Goal: Task Accomplishment & Management: Use online tool/utility

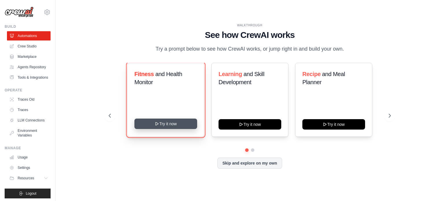
click at [159, 122] on icon at bounding box center [157, 124] width 5 height 5
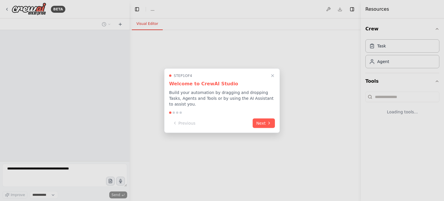
select select "****"
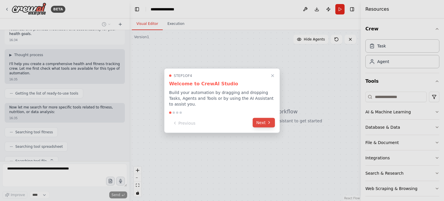
scroll to position [33, 0]
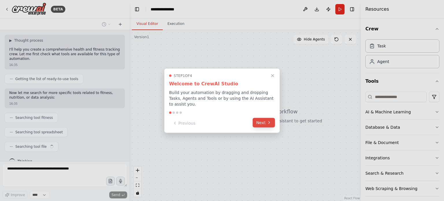
click at [264, 119] on button "Next" at bounding box center [264, 123] width 22 height 10
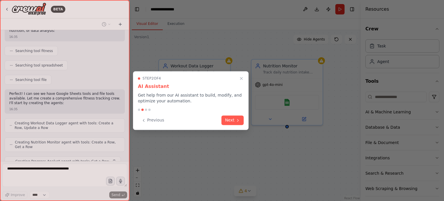
scroll to position [115, 0]
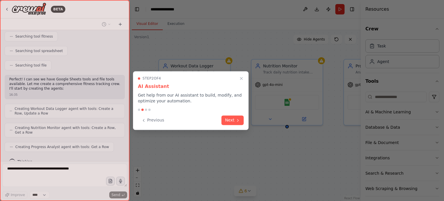
click at [126, 106] on div at bounding box center [65, 100] width 130 height 201
drag, startPoint x: 127, startPoint y: 112, endPoint x: 127, endPoint y: 93, distance: 18.8
click at [127, 81] on div at bounding box center [65, 100] width 130 height 201
drag, startPoint x: 126, startPoint y: 98, endPoint x: 138, endPoint y: 82, distance: 19.8
click at [128, 54] on div at bounding box center [65, 100] width 130 height 201
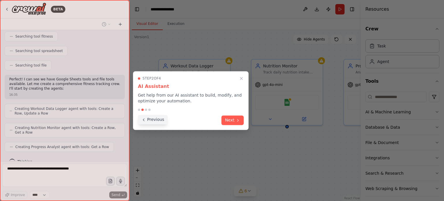
click at [146, 121] on button "Previous" at bounding box center [153, 120] width 30 height 10
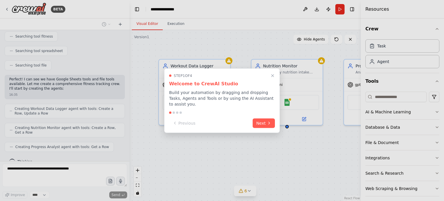
drag, startPoint x: 126, startPoint y: 125, endPoint x: 133, endPoint y: 107, distance: 19.7
click at [129, 79] on div at bounding box center [222, 100] width 444 height 201
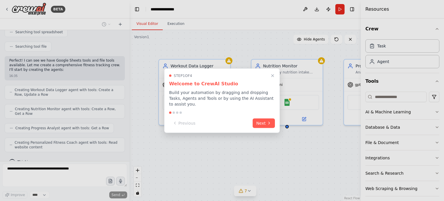
scroll to position [148, 0]
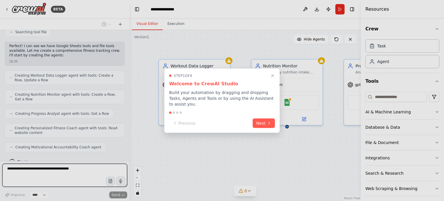
drag, startPoint x: 126, startPoint y: 148, endPoint x: 138, endPoint y: 57, distance: 91.4
click at [138, 58] on div at bounding box center [222, 100] width 444 height 201
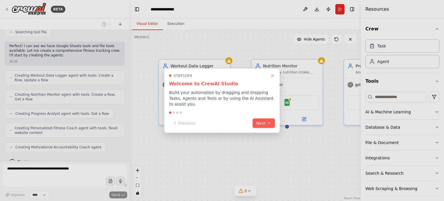
scroll to position [182, 0]
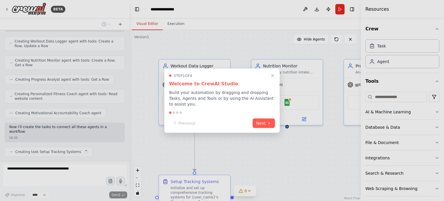
click at [126, 38] on div at bounding box center [222, 100] width 444 height 201
drag, startPoint x: 126, startPoint y: 122, endPoint x: 122, endPoint y: 32, distance: 90.7
click at [122, 31] on div at bounding box center [222, 100] width 444 height 201
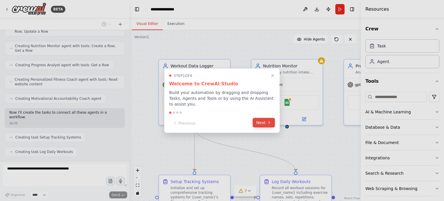
scroll to position [211, 0]
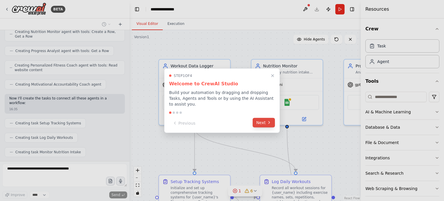
click at [267, 120] on icon at bounding box center [269, 122] width 5 height 5
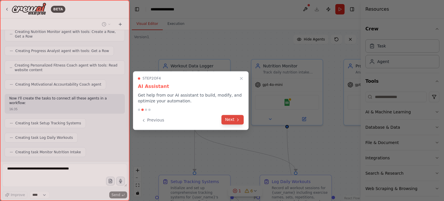
scroll to position [225, 0]
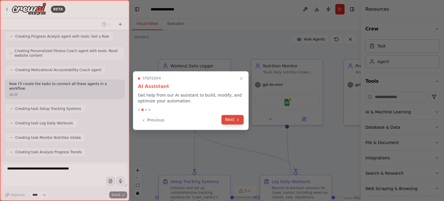
click at [234, 121] on button "Next" at bounding box center [233, 120] width 22 height 10
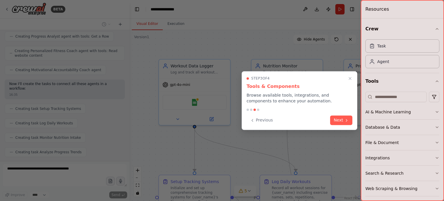
scroll to position [240, 0]
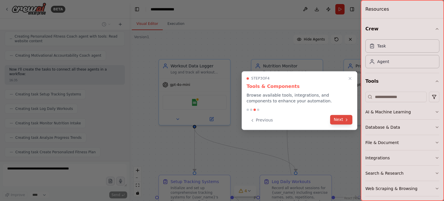
click at [337, 122] on button "Next" at bounding box center [341, 120] width 22 height 10
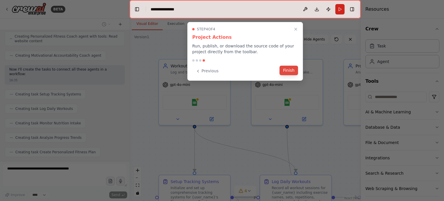
scroll to position [254, 0]
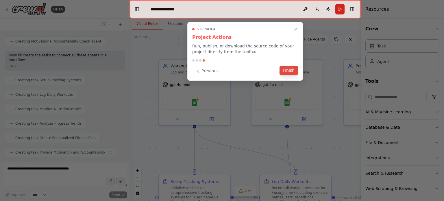
click at [286, 70] on button "Finish" at bounding box center [289, 71] width 19 height 10
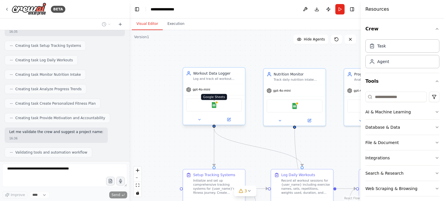
scroll to position [302, 0]
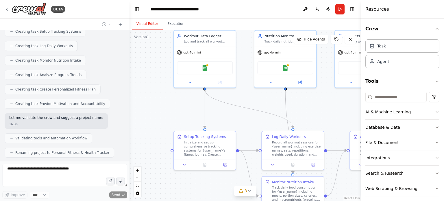
drag, startPoint x: 241, startPoint y: 164, endPoint x: 229, endPoint y: 115, distance: 50.6
click at [229, 115] on div ".deletable-edge-delete-btn { width: 20px; height: 20px; border: 0px solid #ffff…" at bounding box center [245, 115] width 231 height 171
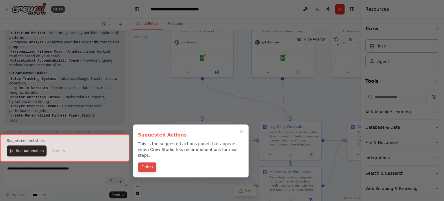
click at [148, 166] on div "Finish" at bounding box center [191, 168] width 106 height 10
click at [149, 165] on button "Finish" at bounding box center [147, 167] width 19 height 10
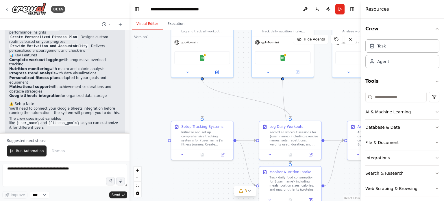
scroll to position [553, 0]
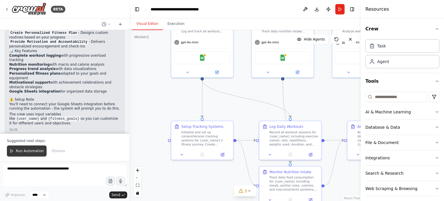
click at [36, 149] on span "Run Automation" at bounding box center [30, 151] width 28 height 5
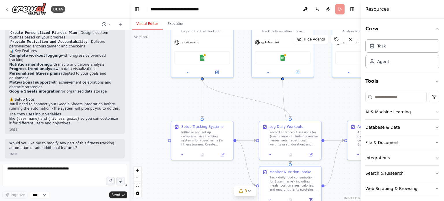
scroll to position [525, 0]
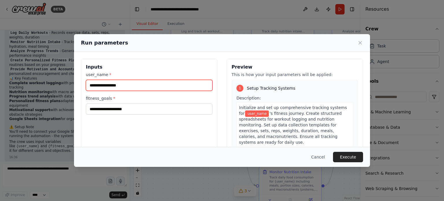
click at [132, 82] on input "user_name *" at bounding box center [149, 85] width 127 height 11
type input "*"
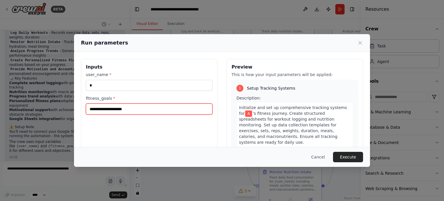
click at [122, 108] on input "fitness_goals *" at bounding box center [149, 109] width 127 height 11
type input "*"
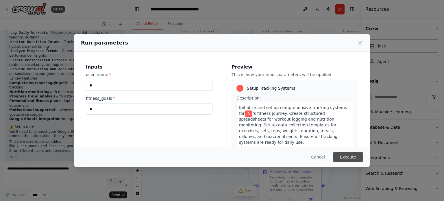
click at [345, 157] on button "Execute" at bounding box center [348, 157] width 30 height 10
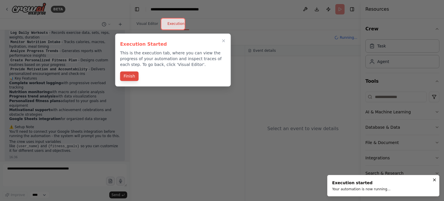
click at [133, 72] on button "Finish" at bounding box center [129, 76] width 19 height 10
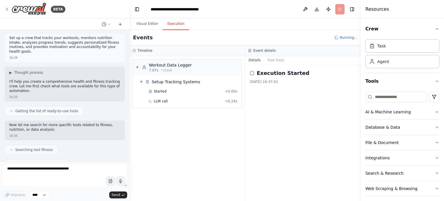
scroll to position [0, 0]
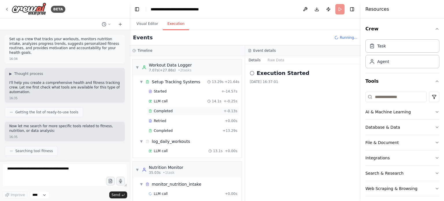
click at [162, 112] on span "Completed" at bounding box center [163, 111] width 19 height 5
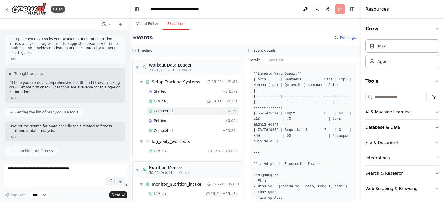
scroll to position [289, 0]
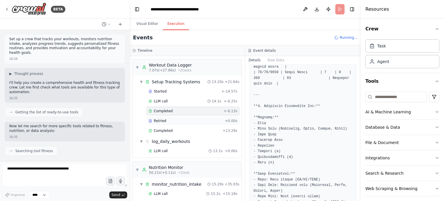
click at [156, 119] on span "Retried" at bounding box center [160, 121] width 12 height 5
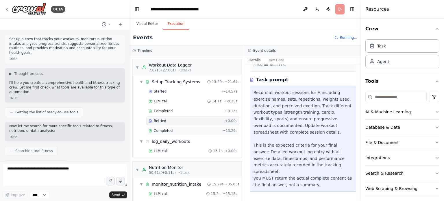
scroll to position [64, 0]
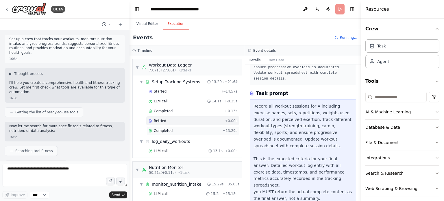
click at [159, 130] on span "Completed" at bounding box center [163, 130] width 19 height 5
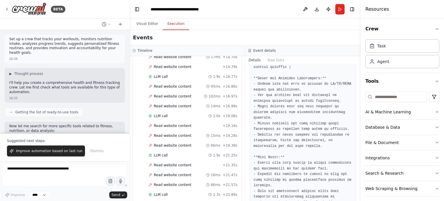
scroll to position [553, 0]
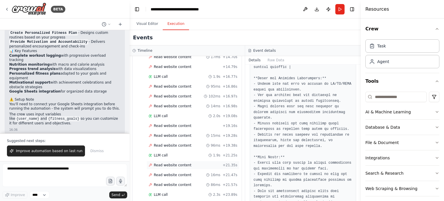
click at [161, 163] on span "Read website content" at bounding box center [173, 165] width 38 height 5
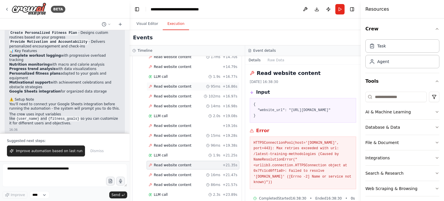
click at [172, 84] on span "Read website content" at bounding box center [173, 86] width 38 height 5
click at [176, 84] on span "Read website content" at bounding box center [173, 86] width 38 height 5
click at [179, 93] on div "Read website content 102ms + 16.97s" at bounding box center [193, 96] width 93 height 9
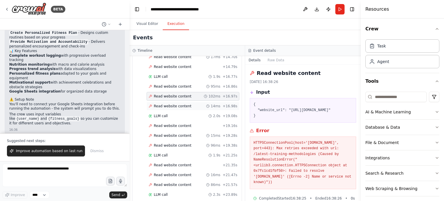
click at [175, 104] on span "Read website content" at bounding box center [173, 106] width 38 height 5
click at [174, 104] on span "Read website content" at bounding box center [173, 106] width 38 height 5
click at [160, 124] on span "Read website content" at bounding box center [173, 126] width 38 height 5
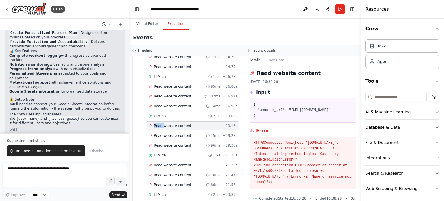
click at [160, 124] on span "Read website content" at bounding box center [173, 126] width 38 height 5
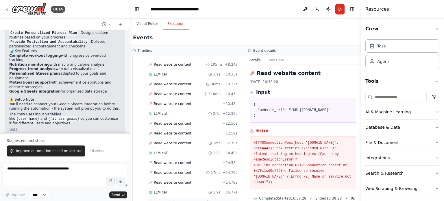
scroll to position [331, 0]
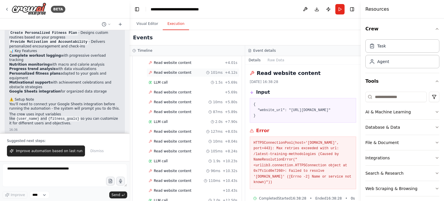
click at [162, 70] on span "Read website content" at bounding box center [173, 72] width 38 height 5
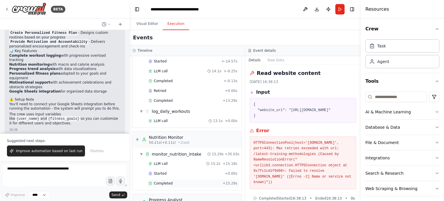
scroll to position [0, 0]
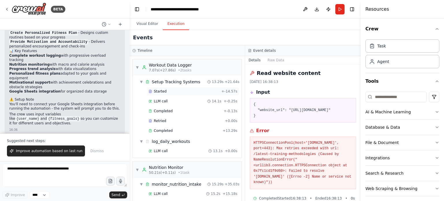
click at [160, 91] on span "Started" at bounding box center [160, 91] width 13 height 5
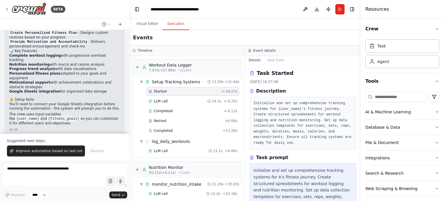
click at [160, 91] on span "Started" at bounding box center [160, 91] width 13 height 5
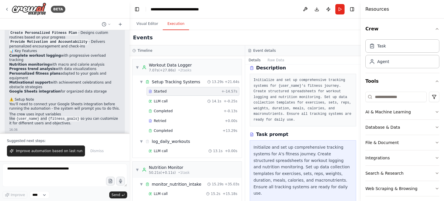
scroll to position [78, 0]
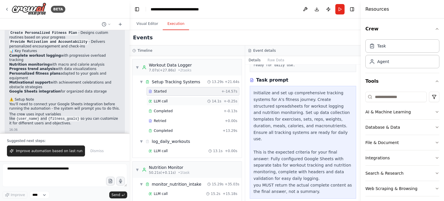
click at [166, 99] on span "LLM call" at bounding box center [161, 101] width 14 height 5
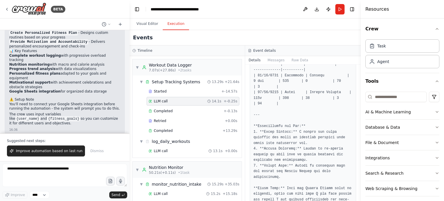
scroll to position [463, 0]
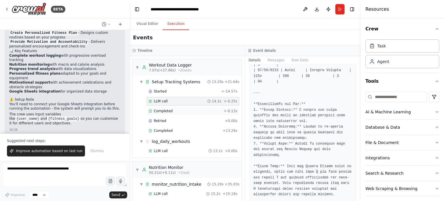
click at [164, 110] on span "Completed" at bounding box center [163, 111] width 19 height 5
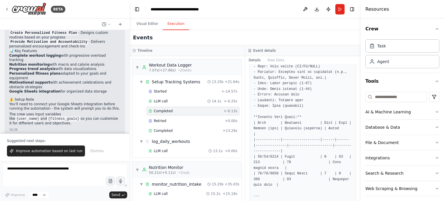
scroll to position [203, 0]
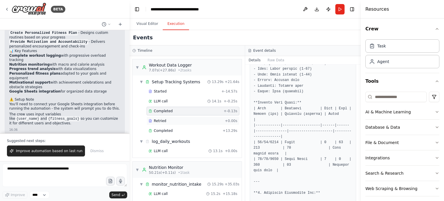
click at [168, 120] on div "Retried" at bounding box center [186, 121] width 74 height 5
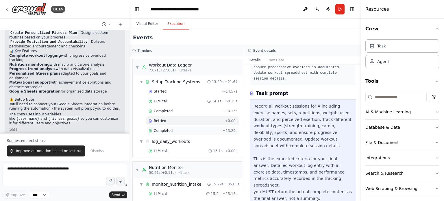
click at [161, 128] on span "Completed" at bounding box center [163, 130] width 19 height 5
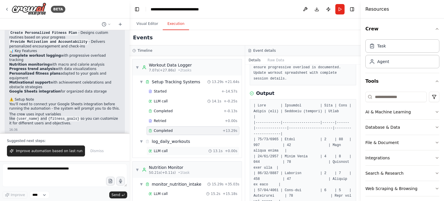
click at [166, 149] on span "LLM call" at bounding box center [161, 151] width 14 height 5
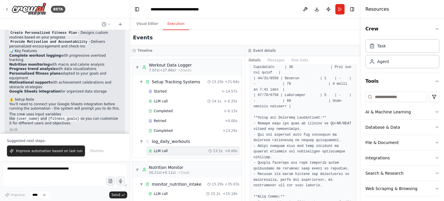
scroll to position [197, 0]
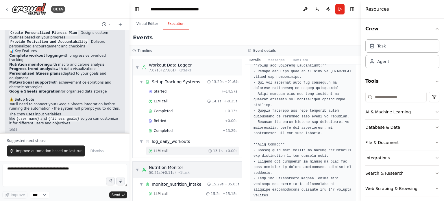
click at [164, 174] on span "50.21s (+0.11s)" at bounding box center [162, 172] width 27 height 5
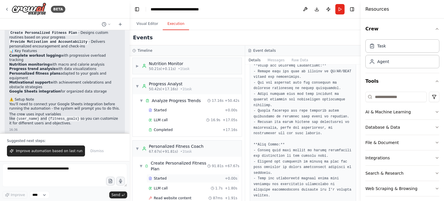
scroll to position [116, 0]
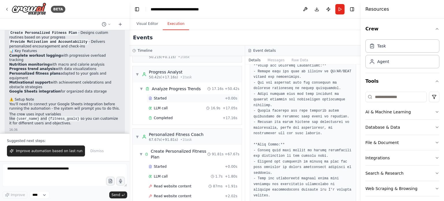
click at [167, 97] on div "Started" at bounding box center [186, 98] width 74 height 5
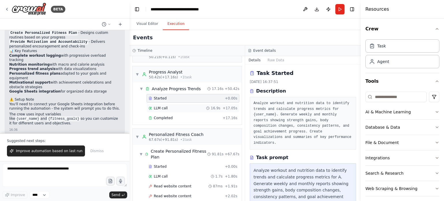
click at [160, 106] on span "LLM call" at bounding box center [161, 108] width 14 height 5
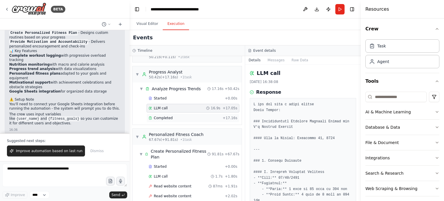
click at [163, 116] on span "Completed" at bounding box center [163, 118] width 19 height 5
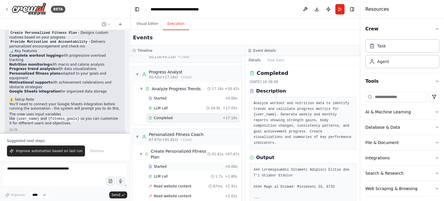
click at [157, 167] on span "Started" at bounding box center [160, 166] width 13 height 5
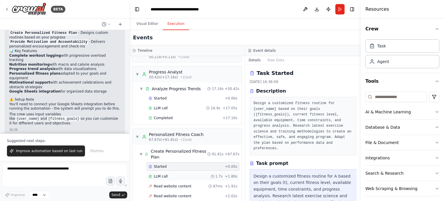
click at [160, 176] on span "LLM call" at bounding box center [161, 176] width 14 height 5
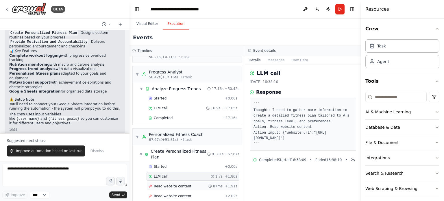
click at [166, 185] on span "Read website content" at bounding box center [173, 186] width 38 height 5
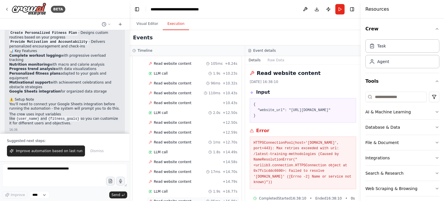
scroll to position [405, 0]
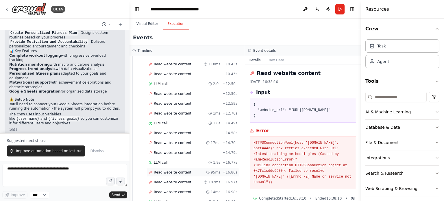
click at [169, 170] on span "Read website content" at bounding box center [173, 172] width 38 height 5
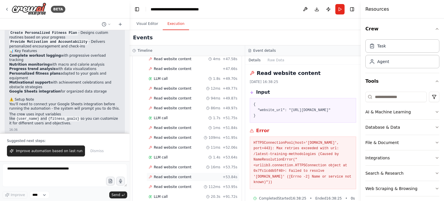
scroll to position [1100, 0]
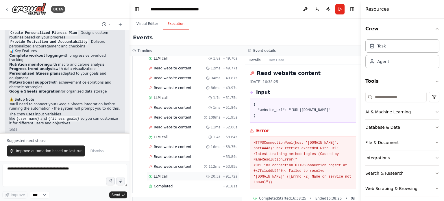
click at [165, 174] on span "LLM call" at bounding box center [161, 176] width 14 height 5
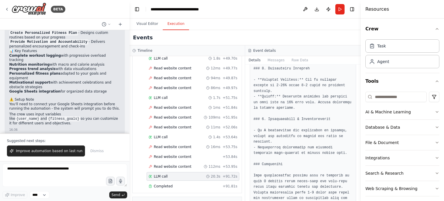
scroll to position [552, 0]
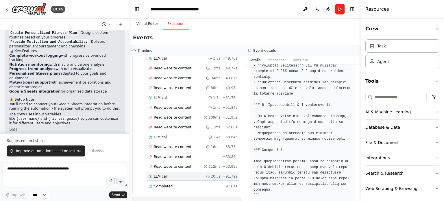
click at [146, 201] on icon at bounding box center [144, 205] width 5 height 5
click at [137, 14] on header "**********" at bounding box center [245, 9] width 231 height 19
click at [6, 10] on icon at bounding box center [7, 9] width 5 height 5
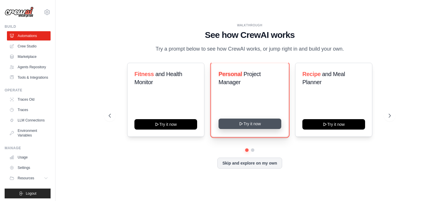
click at [250, 127] on button "Try it now" at bounding box center [250, 124] width 63 height 10
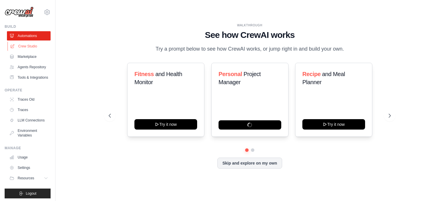
click at [24, 45] on link "Crew Studio" at bounding box center [30, 46] width 44 height 9
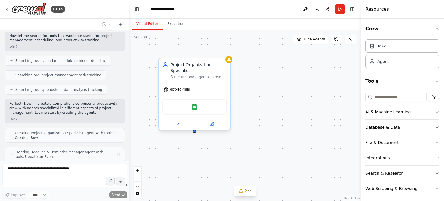
scroll to position [114, 0]
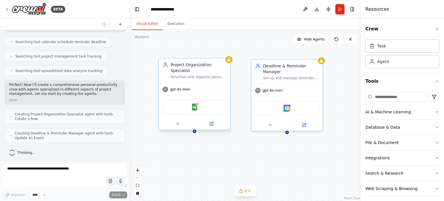
click at [179, 122] on div at bounding box center [194, 124] width 71 height 12
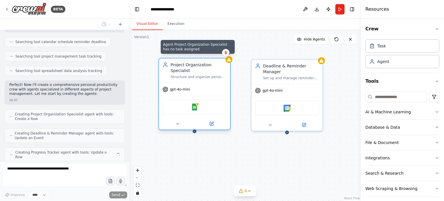
scroll to position [128, 0]
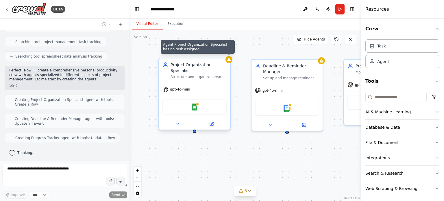
click at [229, 62] on div at bounding box center [229, 59] width 7 height 7
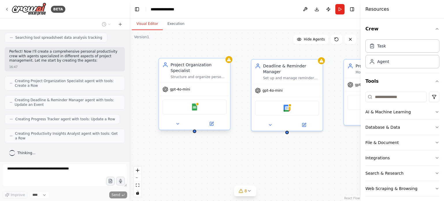
scroll to position [142, 0]
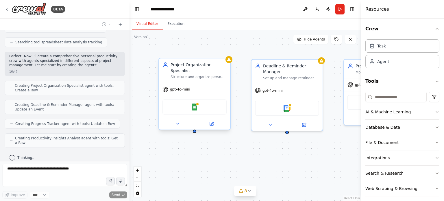
click at [186, 87] on div "gpt-4o-mini" at bounding box center [177, 90] width 28 height 6
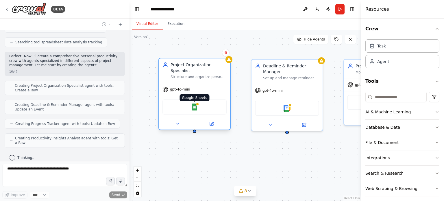
click at [195, 104] on img at bounding box center [194, 107] width 7 height 7
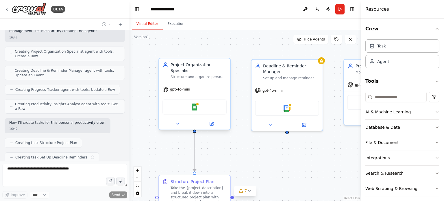
scroll to position [191, 0]
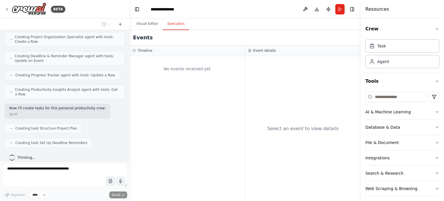
click at [173, 23] on button "Execution" at bounding box center [176, 24] width 26 height 12
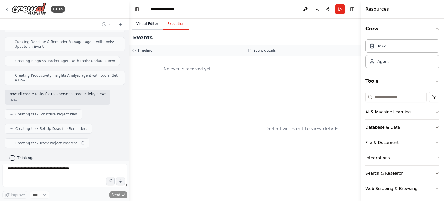
click at [145, 21] on button "Visual Editor" at bounding box center [147, 24] width 31 height 12
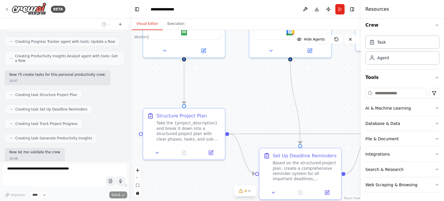
scroll to position [254, 0]
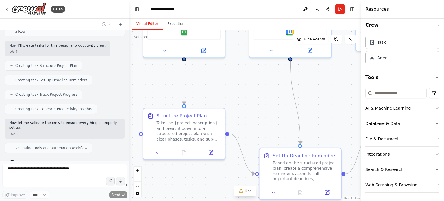
drag, startPoint x: 300, startPoint y: 154, endPoint x: 319, endPoint y: 88, distance: 68.5
click at [319, 88] on div ".deletable-edge-delete-btn { width: 20px; height: 20px; border: 0px solid #ffff…" at bounding box center [245, 115] width 231 height 171
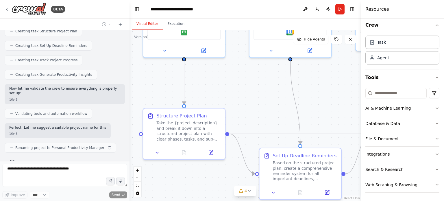
scroll to position [293, 0]
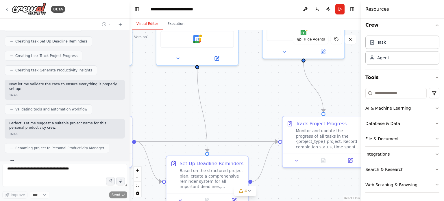
drag, startPoint x: 279, startPoint y: 100, endPoint x: 186, endPoint y: 108, distance: 93.5
click at [186, 108] on div ".deletable-edge-delete-btn { width: 20px; height: 20px; border: 0px solid #ffff…" at bounding box center [245, 115] width 231 height 171
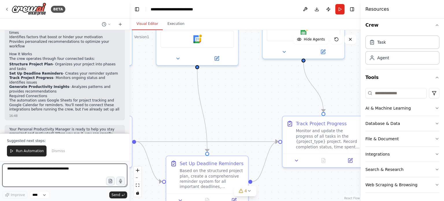
scroll to position [546, 0]
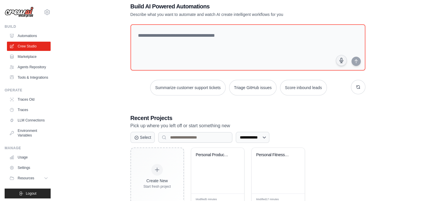
scroll to position [3, 0]
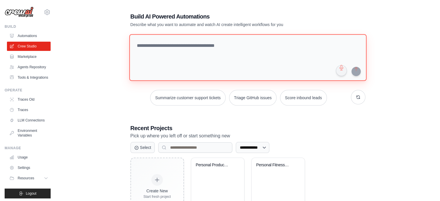
click at [240, 48] on textarea at bounding box center [247, 57] width 237 height 47
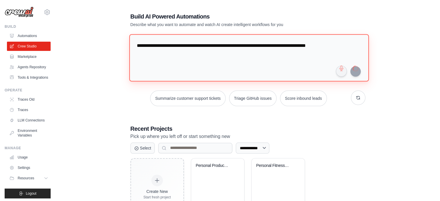
type textarea "**********"
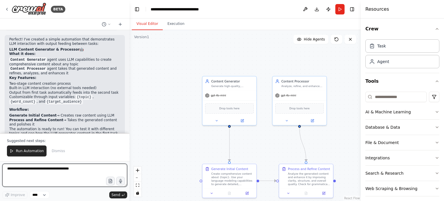
scroll to position [284, 0]
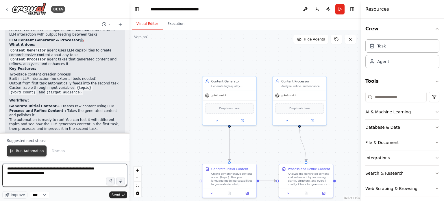
type textarea "**********"
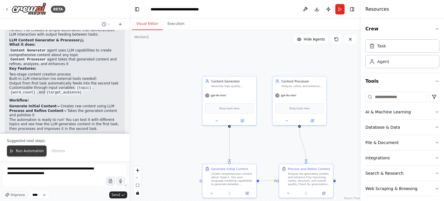
click at [23, 152] on span "Run Automation" at bounding box center [30, 151] width 28 height 5
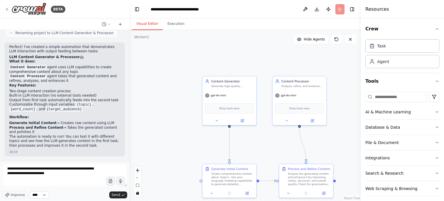
scroll to position [257, 0]
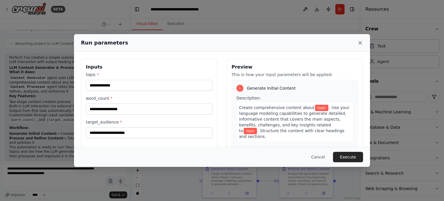
click at [359, 41] on icon at bounding box center [361, 43] width 6 height 6
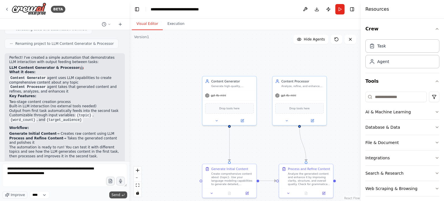
click at [117, 195] on span "Send" at bounding box center [116, 195] width 9 height 5
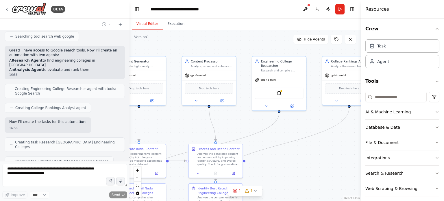
scroll to position [479, 0]
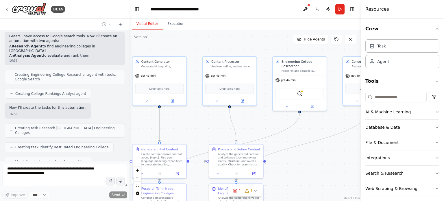
drag, startPoint x: 281, startPoint y: 65, endPoint x: 211, endPoint y: 45, distance: 72.7
click at [211, 45] on div ".deletable-edge-delete-btn { width: 20px; height: 20px; border: 0px solid #ffff…" at bounding box center [245, 115] width 231 height 171
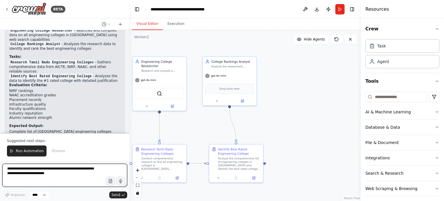
scroll to position [929, 0]
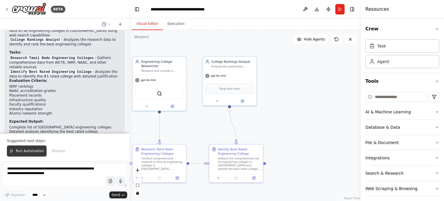
click at [23, 151] on span "Run Automation" at bounding box center [30, 151] width 28 height 5
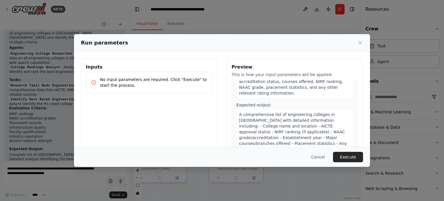
scroll to position [116, 0]
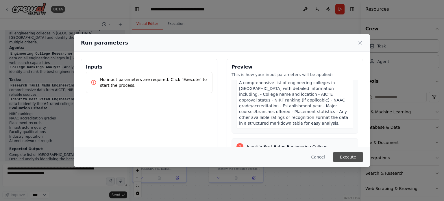
click at [356, 160] on button "Execute" at bounding box center [348, 157] width 30 height 10
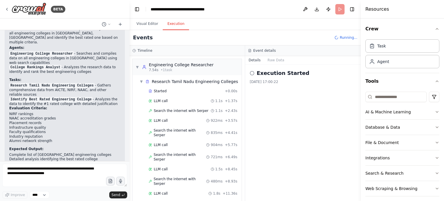
scroll to position [10, 0]
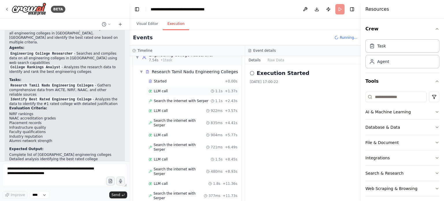
click at [159, 90] on span "LLM call" at bounding box center [161, 91] width 14 height 5
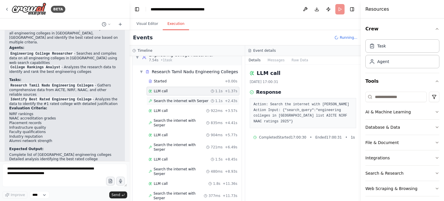
click at [162, 100] on span "Search the internet with Serper" at bounding box center [181, 101] width 55 height 5
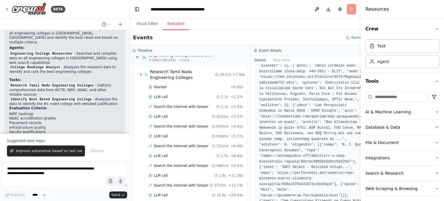
scroll to position [929, 0]
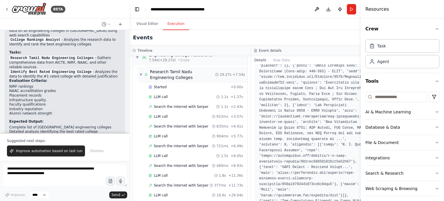
click at [140, 74] on span "▼" at bounding box center [141, 74] width 3 height 5
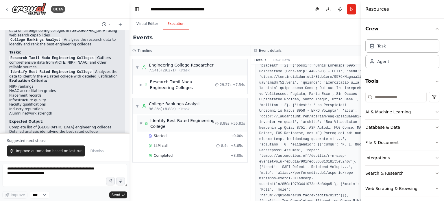
click at [176, 121] on div "Identify Best Rated Engineering College" at bounding box center [182, 124] width 65 height 12
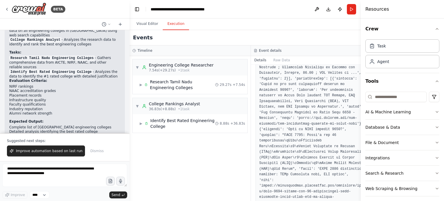
scroll to position [499, 0]
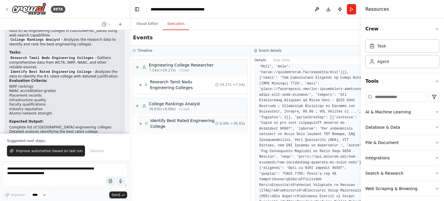
click at [142, 124] on span "▶" at bounding box center [141, 123] width 3 height 5
click at [164, 136] on span "Started" at bounding box center [160, 136] width 13 height 5
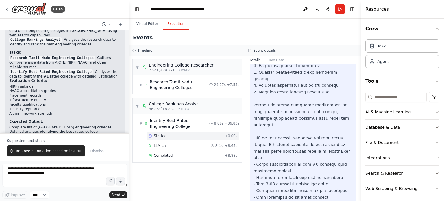
scroll to position [258, 0]
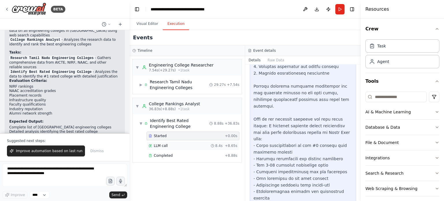
click at [170, 147] on div "LLM call 8.4s + 8.65s" at bounding box center [193, 146] width 89 height 5
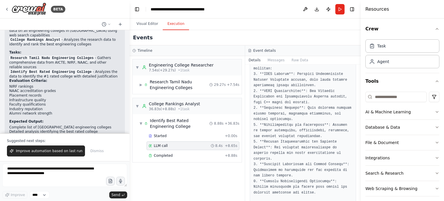
scroll to position [203, 0]
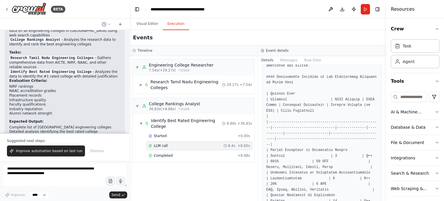
drag, startPoint x: 361, startPoint y: 96, endPoint x: 421, endPoint y: 95, distance: 59.6
click at [421, 95] on div "Resources Crew Task Agent Tools AI & Machine Learning Database & Data File & Do…" at bounding box center [416, 100] width 58 height 201
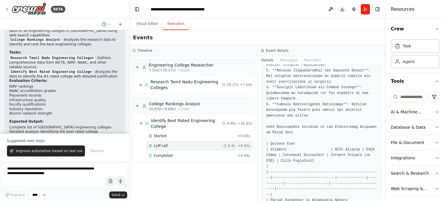
scroll to position [208, 0]
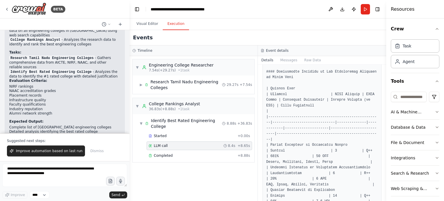
drag, startPoint x: 384, startPoint y: 124, endPoint x: 303, endPoint y: 73, distance: 95.8
click at [404, 124] on div "Resources Crew Task Agent Tools AI & Machine Learning Database & Data File & Do…" at bounding box center [416, 100] width 58 height 201
click at [262, 52] on icon at bounding box center [262, 50] width 3 height 3
click at [343, 9] on button "Download" at bounding box center [342, 9] width 9 height 10
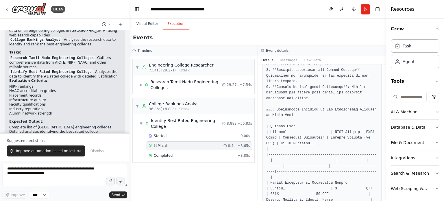
scroll to position [0, 0]
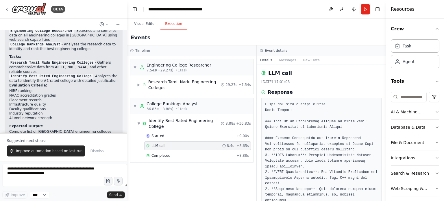
click at [127, 122] on div "BETA A simple project which interact with LLM and provides output and which is …" at bounding box center [222, 100] width 444 height 201
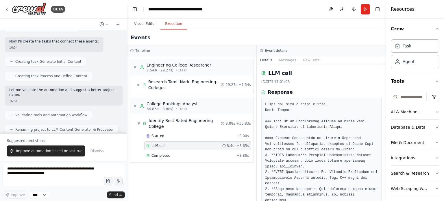
scroll to position [119, 0]
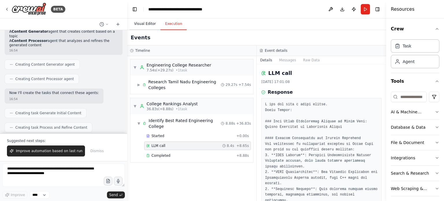
click at [142, 22] on button "Visual Editor" at bounding box center [145, 24] width 31 height 12
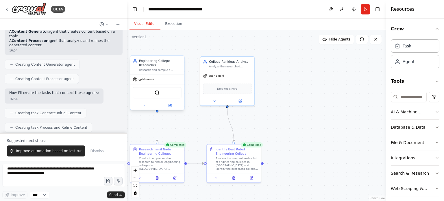
click at [157, 87] on div "SerperDevTool" at bounding box center [157, 92] width 49 height 11
click at [157, 95] on img at bounding box center [157, 92] width 5 height 5
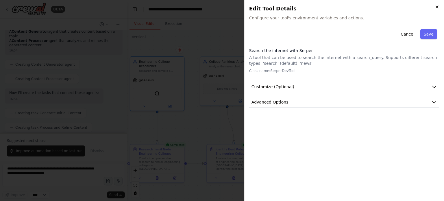
click at [437, 7] on icon "button" at bounding box center [437, 7] width 5 height 5
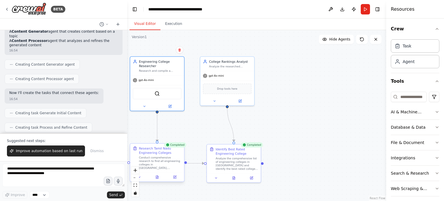
click at [175, 162] on div "Conduct comprehensive research to find all engineering colleges in Tamil Nadu, …" at bounding box center [160, 163] width 43 height 14
click at [171, 162] on div "Conduct comprehensive research to find all engineering colleges in Tamil Nadu, …" at bounding box center [160, 163] width 43 height 14
click at [175, 149] on div "Research Tamil Nadu Engineering Colleges" at bounding box center [160, 150] width 43 height 9
click at [233, 162] on div "Analyze the comprehensive list of engineering colleges in Tamil Nadu and identi…" at bounding box center [237, 163] width 43 height 14
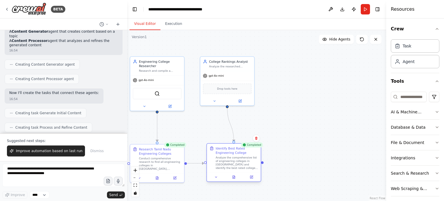
click at [233, 162] on div "Analyze the comprehensive list of engineering colleges in Tamil Nadu and identi…" at bounding box center [237, 163] width 43 height 14
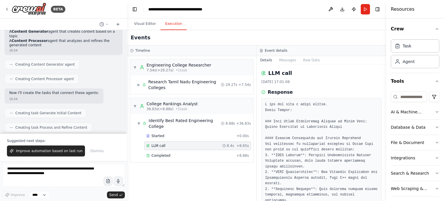
click at [168, 27] on button "Execution" at bounding box center [174, 24] width 26 height 12
click at [157, 134] on span "Started" at bounding box center [158, 136] width 13 height 5
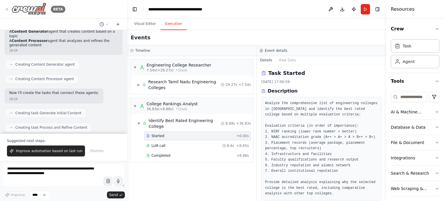
click at [7, 9] on icon at bounding box center [6, 9] width 1 height 2
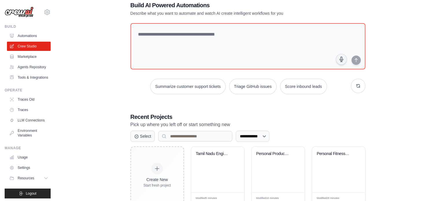
scroll to position [32, 0]
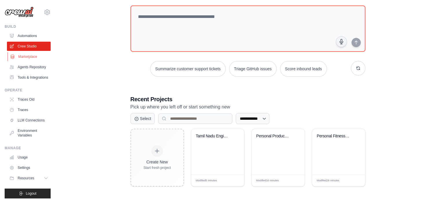
click at [29, 59] on link "Marketplace" at bounding box center [30, 56] width 44 height 9
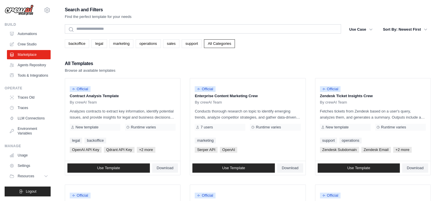
scroll to position [13, 0]
click at [30, 194] on span "Logout" at bounding box center [31, 191] width 11 height 5
